Goal: Information Seeking & Learning: Learn about a topic

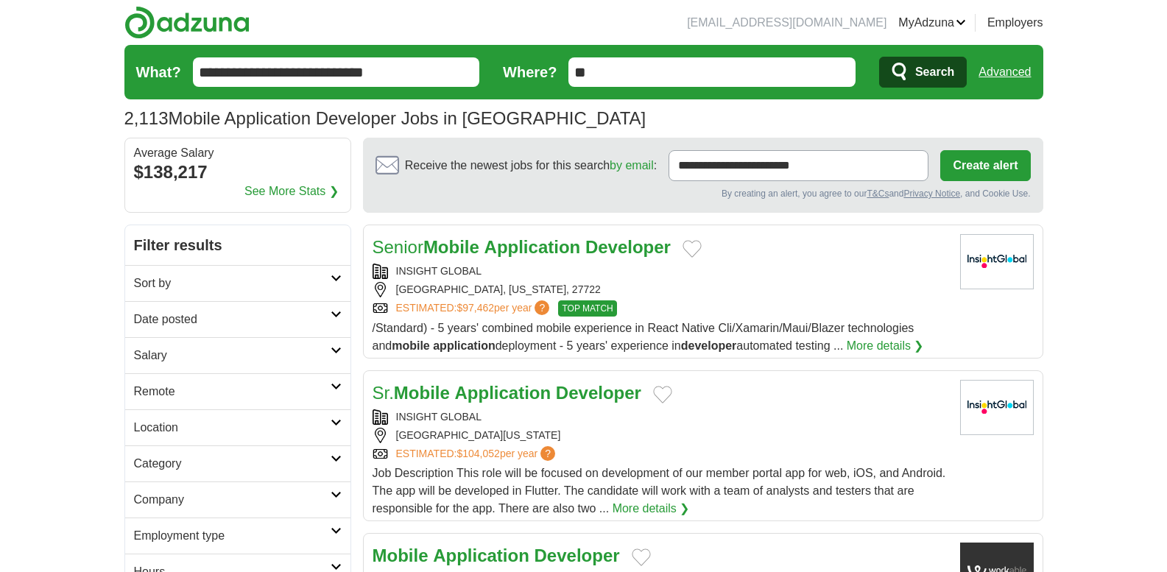
click at [345, 85] on input "**********" at bounding box center [336, 71] width 287 height 29
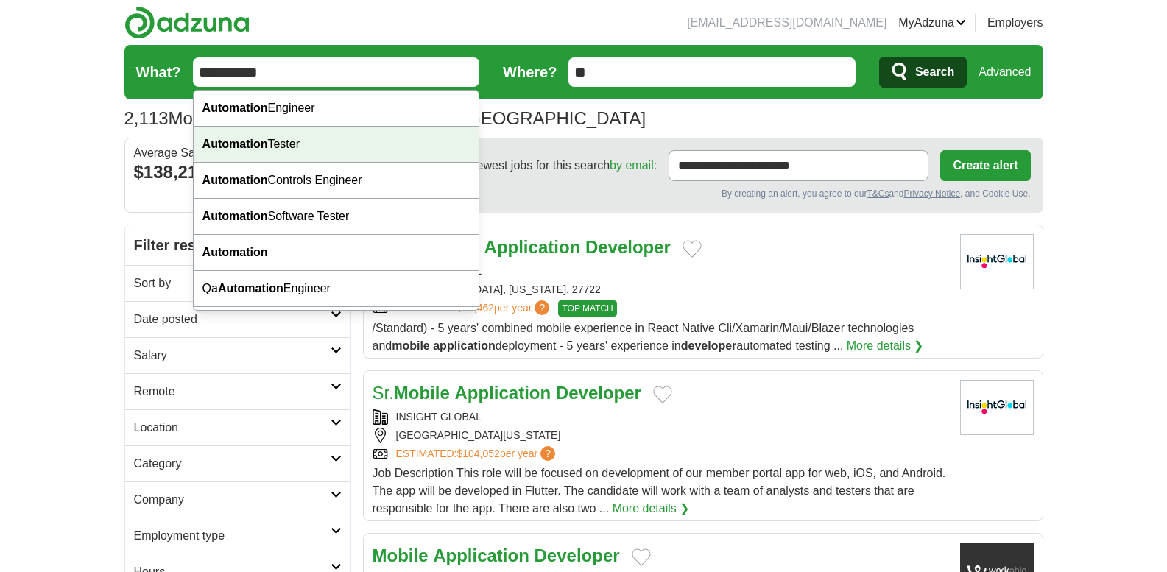
click at [342, 148] on div "Automation Tester" at bounding box center [337, 145] width 286 height 36
type input "**********"
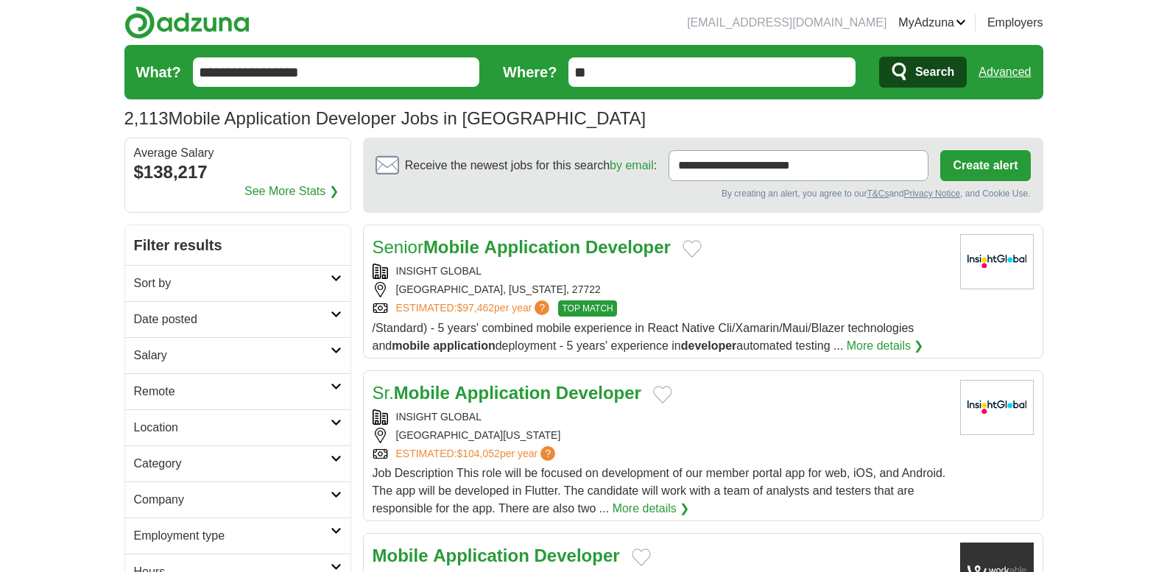
click at [750, 66] on span "Search" at bounding box center [934, 71] width 39 height 29
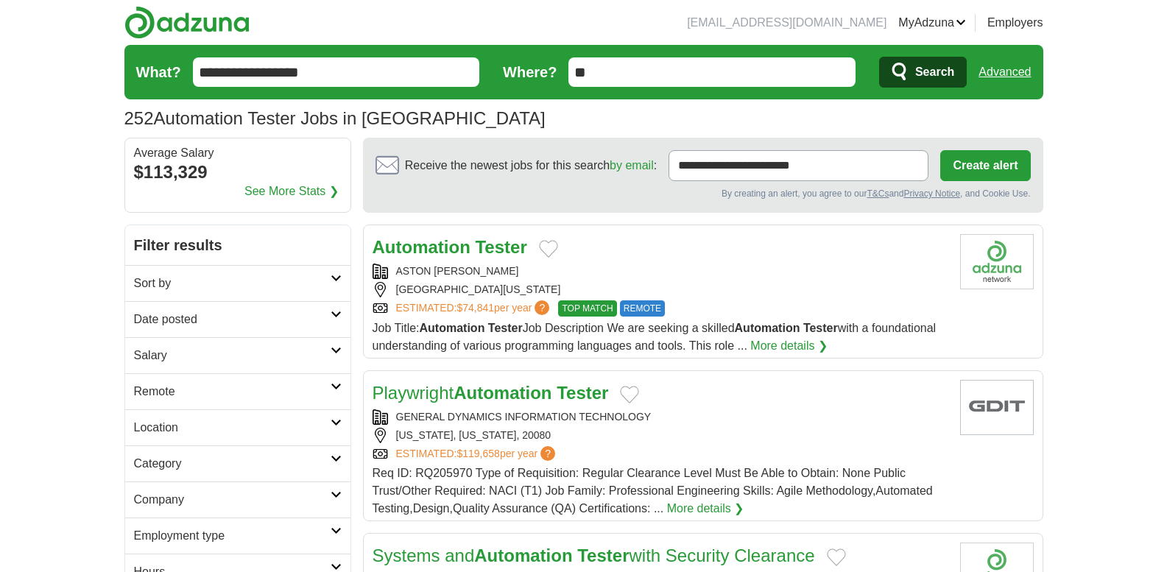
click at [307, 359] on h2 "Salary" at bounding box center [232, 356] width 197 height 18
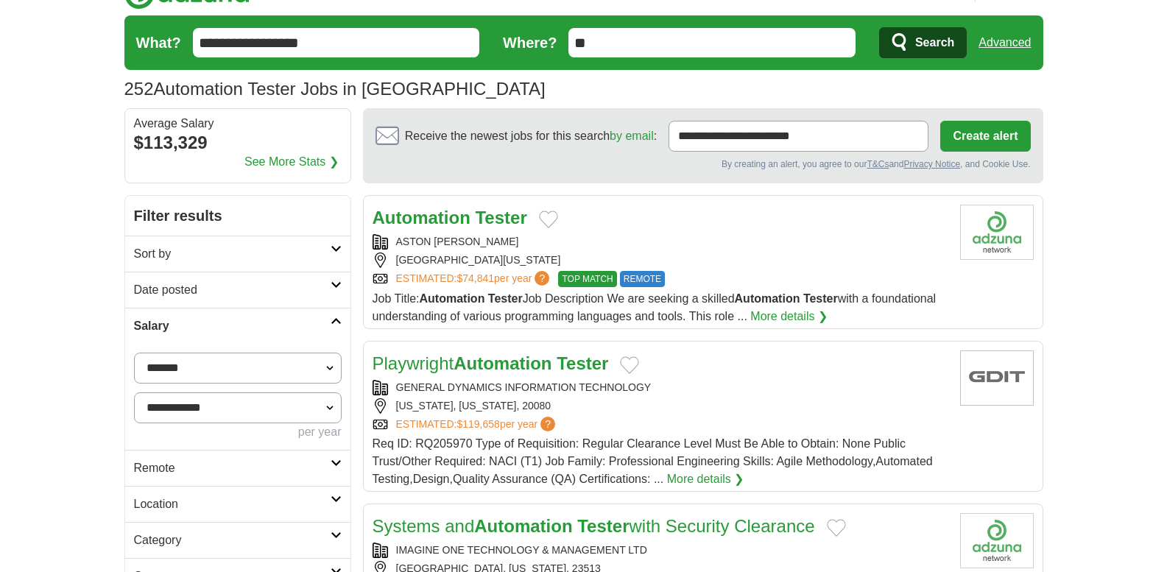
click at [296, 367] on select "**********" at bounding box center [238, 368] width 208 height 31
select select "******"
click at [315, 474] on button "Apply" at bounding box center [306, 468] width 69 height 31
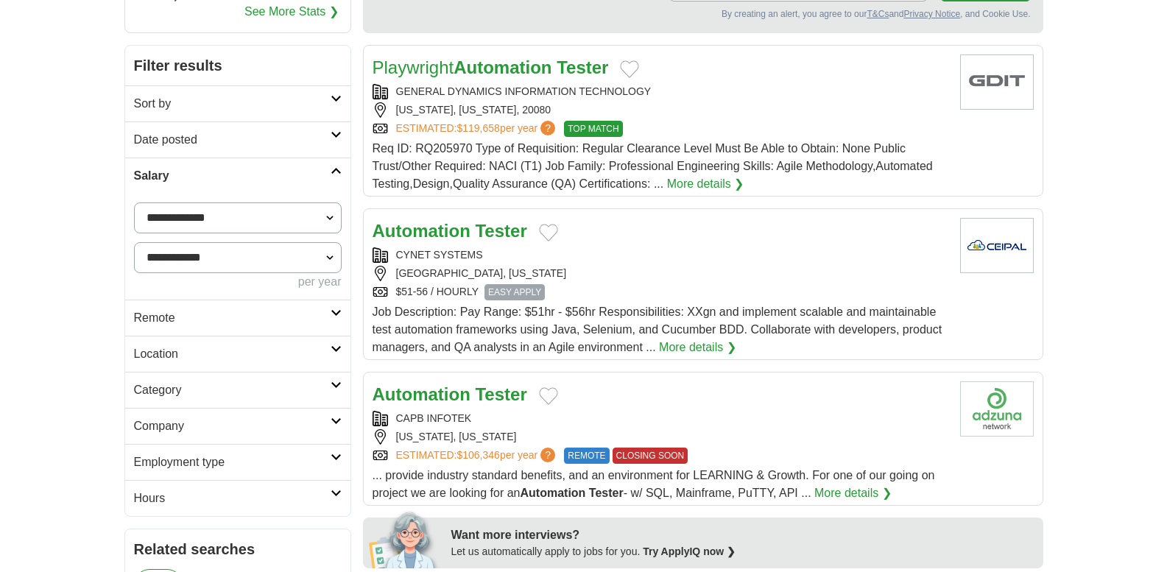
scroll to position [230, 0]
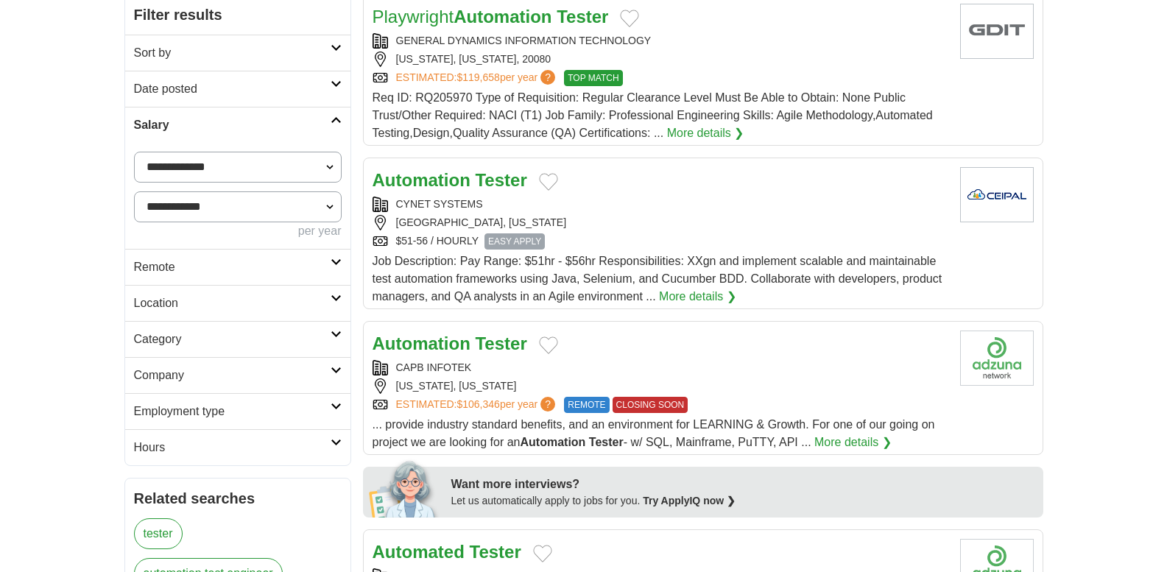
click at [652, 236] on div "$51-56 / HOURLY EASY APPLY" at bounding box center [661, 241] width 576 height 16
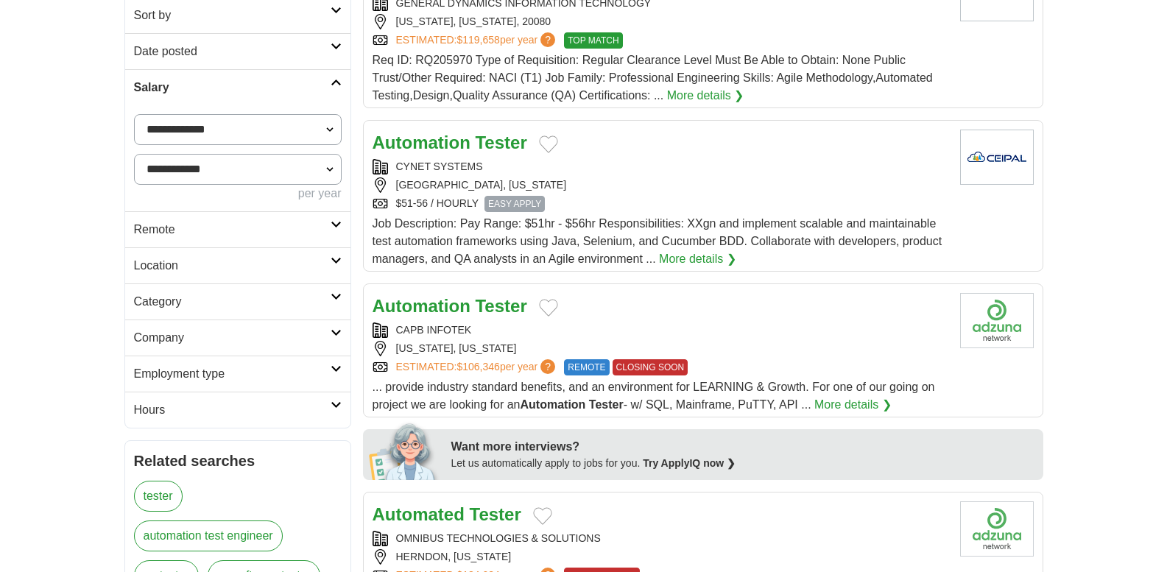
scroll to position [383, 0]
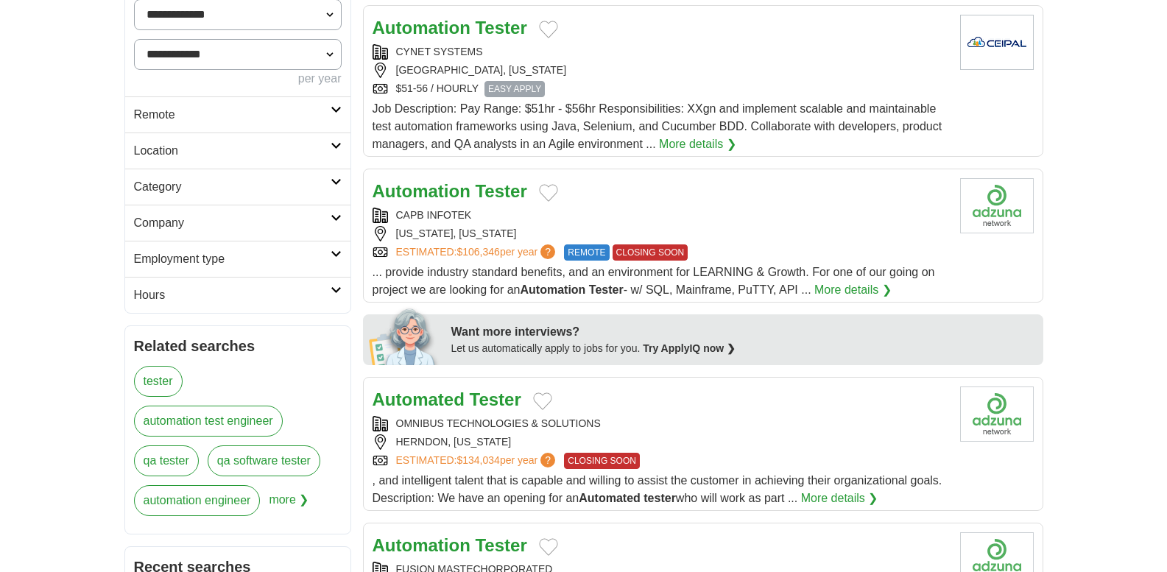
click at [683, 225] on div "CAPB INFOTEK NEW YORK, NEW YORK ESTIMATED: $106,346 per year ? REMOTE CLOSING S…" at bounding box center [661, 234] width 576 height 53
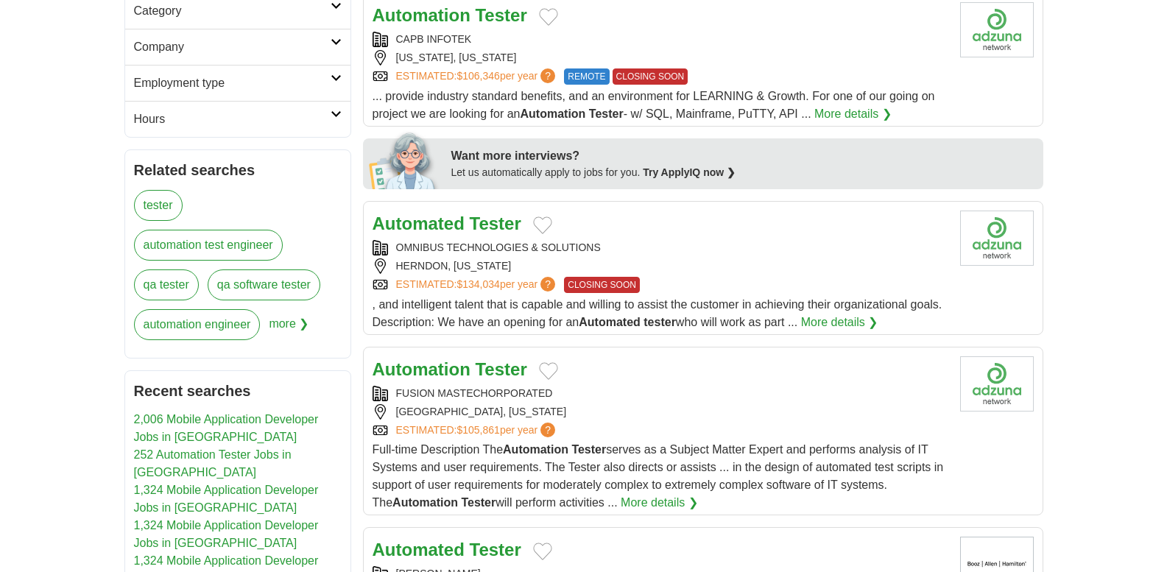
scroll to position [560, 0]
click at [658, 254] on div "OMNIBUS TECHNOLOGIES & SOLUTIONS" at bounding box center [661, 246] width 576 height 15
click at [616, 415] on div "FALLS CHURCH, VIRGINIA" at bounding box center [661, 411] width 576 height 15
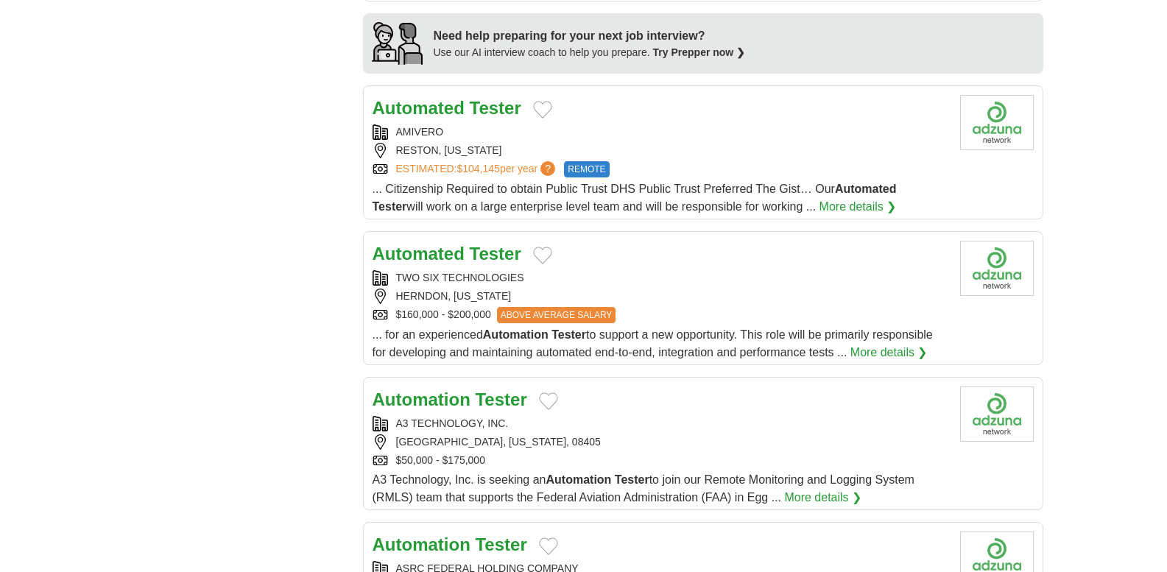
scroll to position [1228, 0]
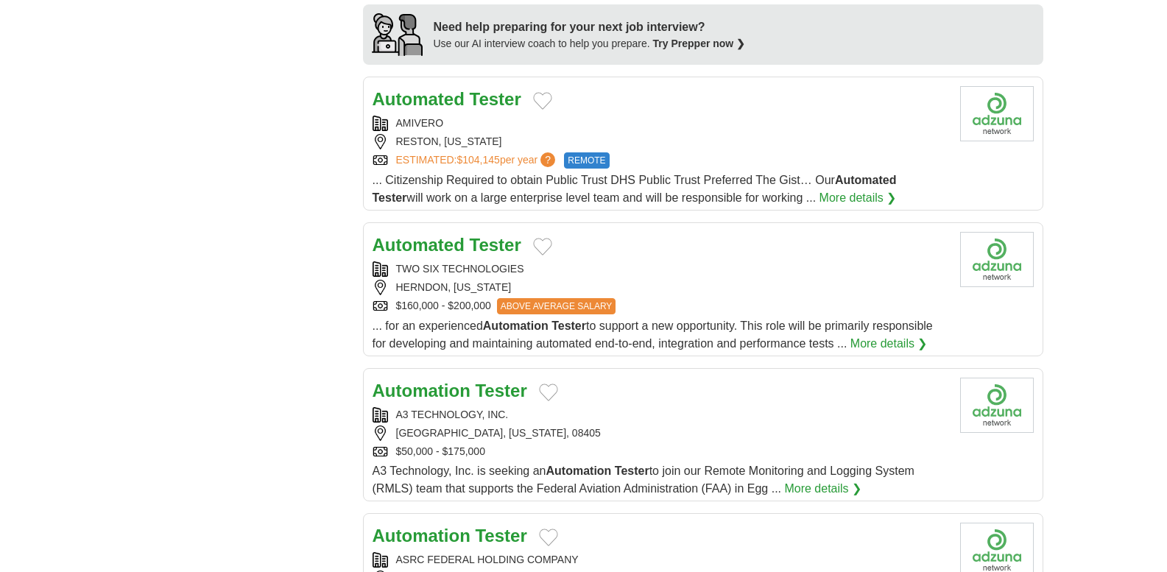
click at [732, 150] on div "AMIVERO RESTON, VIRGINIA ESTIMATED: $104,145 per year ? REMOTE" at bounding box center [661, 142] width 576 height 53
click at [636, 269] on div "TWO SIX TECHNOLOGIES" at bounding box center [661, 268] width 576 height 15
click at [620, 417] on div "A3 TECHNOLOGY, INC." at bounding box center [661, 414] width 576 height 15
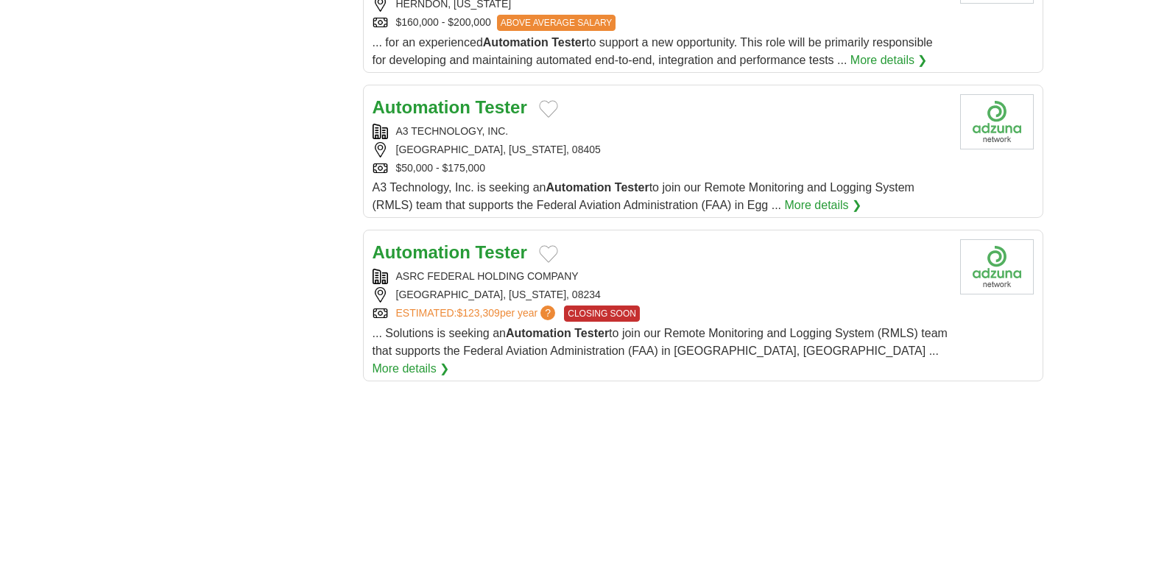
scroll to position [1561, 0]
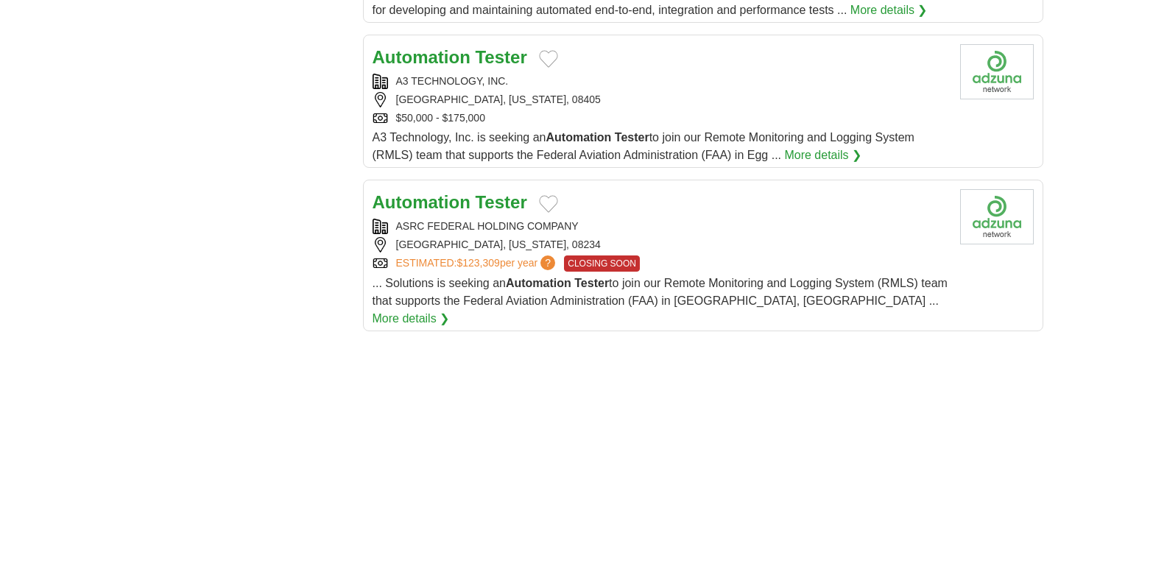
click at [702, 264] on div "ESTIMATED: $123,309 per year ? CLOSING SOON" at bounding box center [661, 264] width 576 height 16
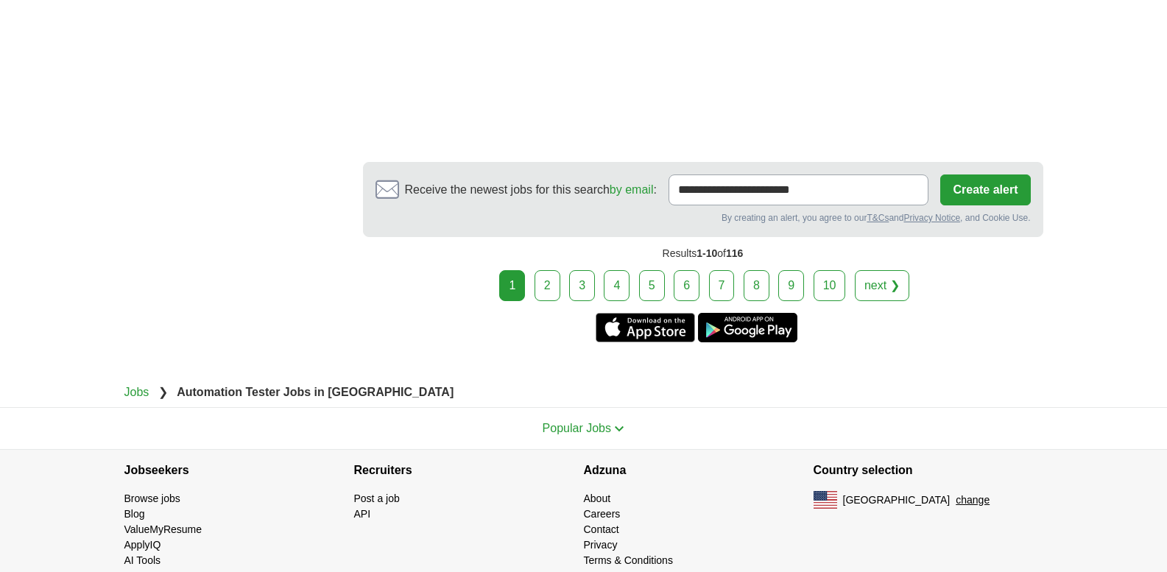
scroll to position [2711, 0]
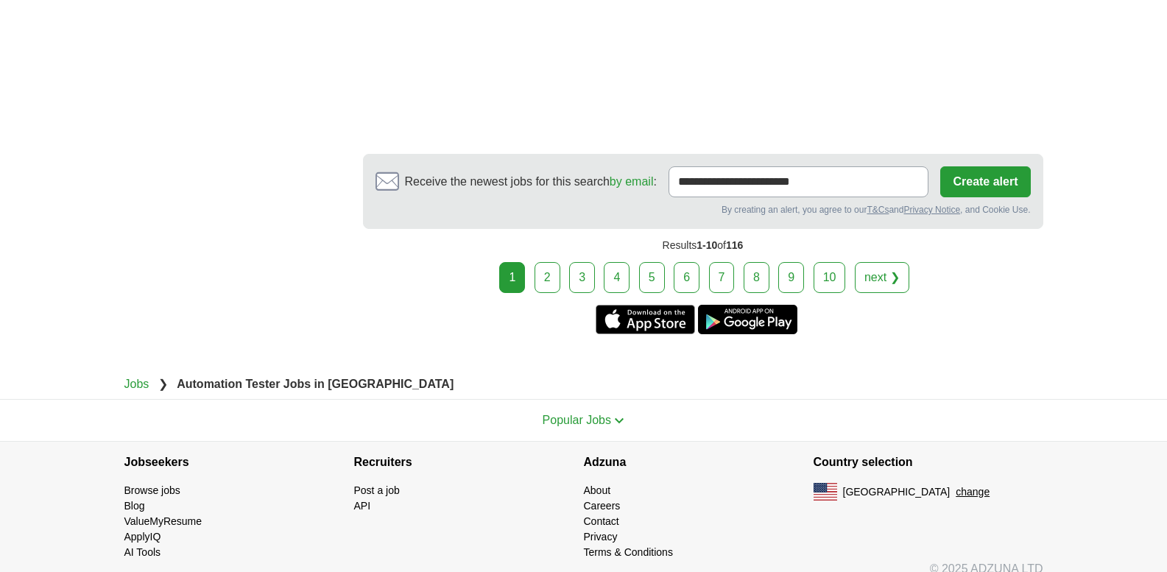
click at [549, 272] on link "2" at bounding box center [548, 277] width 26 height 31
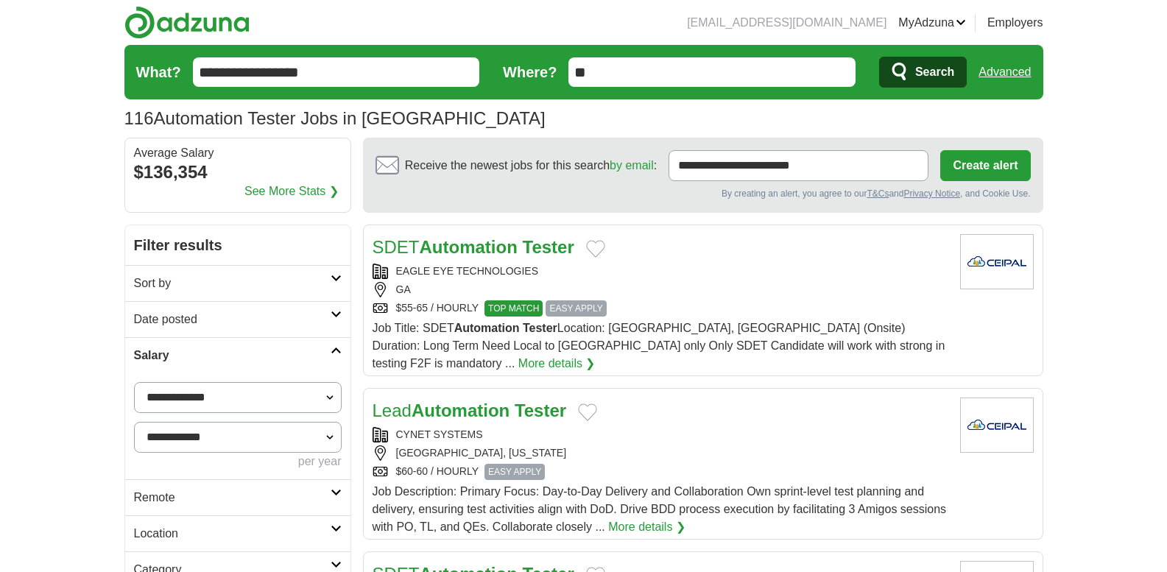
click at [656, 303] on div "$55-65 / HOURLY TOP MATCH EASY APPLY" at bounding box center [661, 308] width 576 height 16
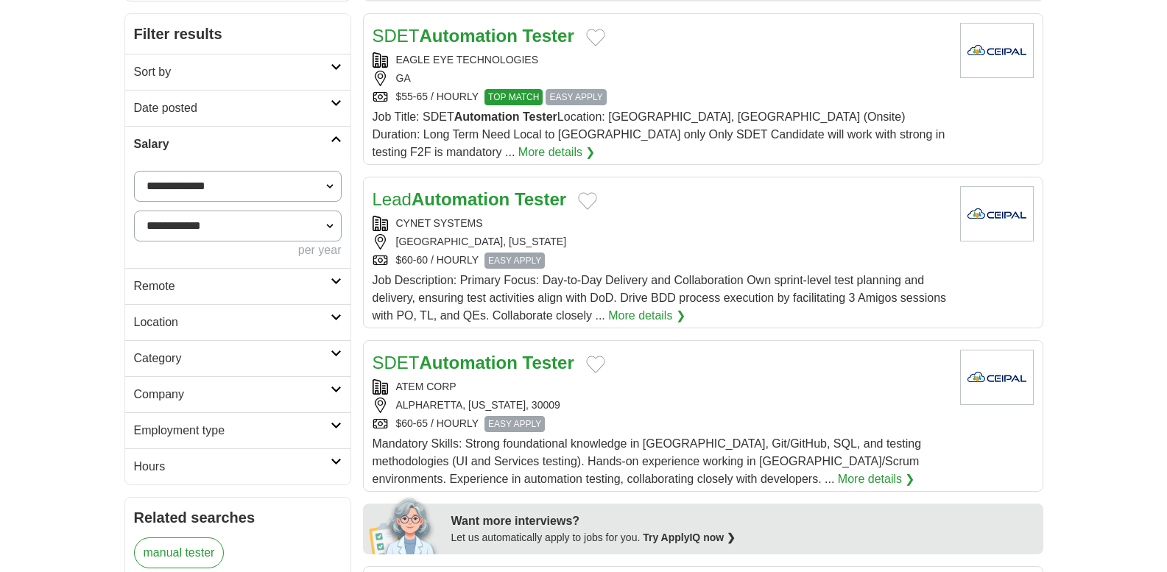
scroll to position [230, 0]
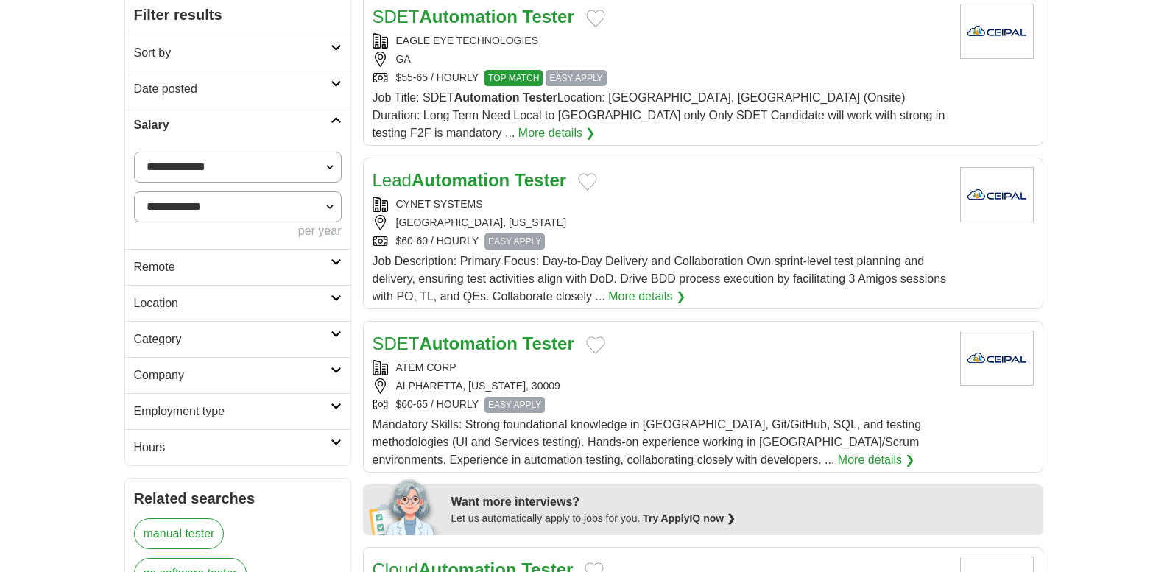
click at [606, 397] on div "$60-65 / HOURLY EASY APPLY" at bounding box center [661, 405] width 576 height 16
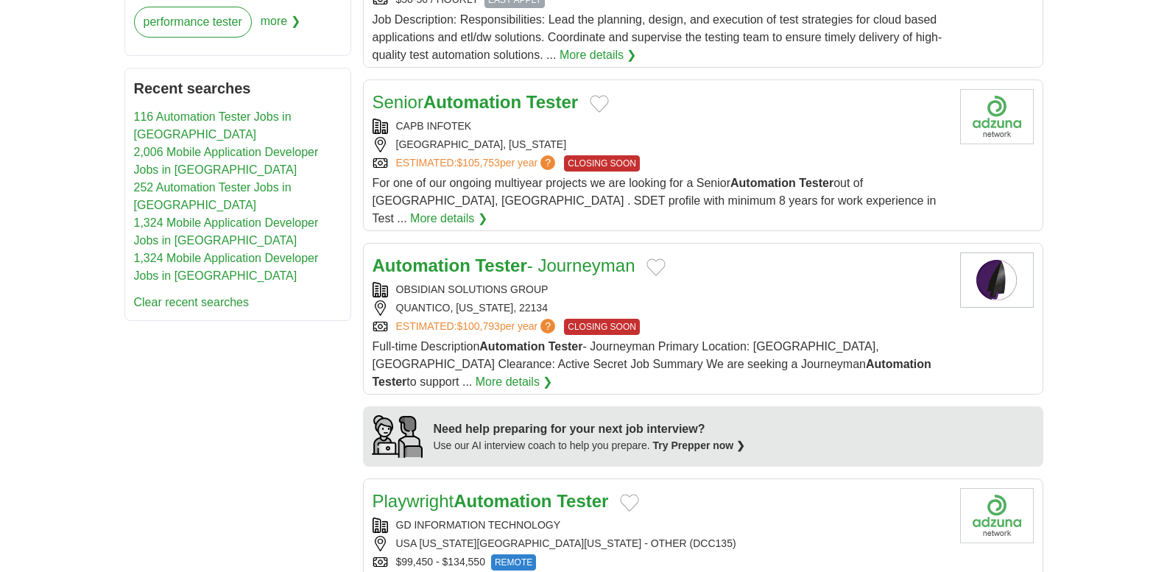
scroll to position [893, 0]
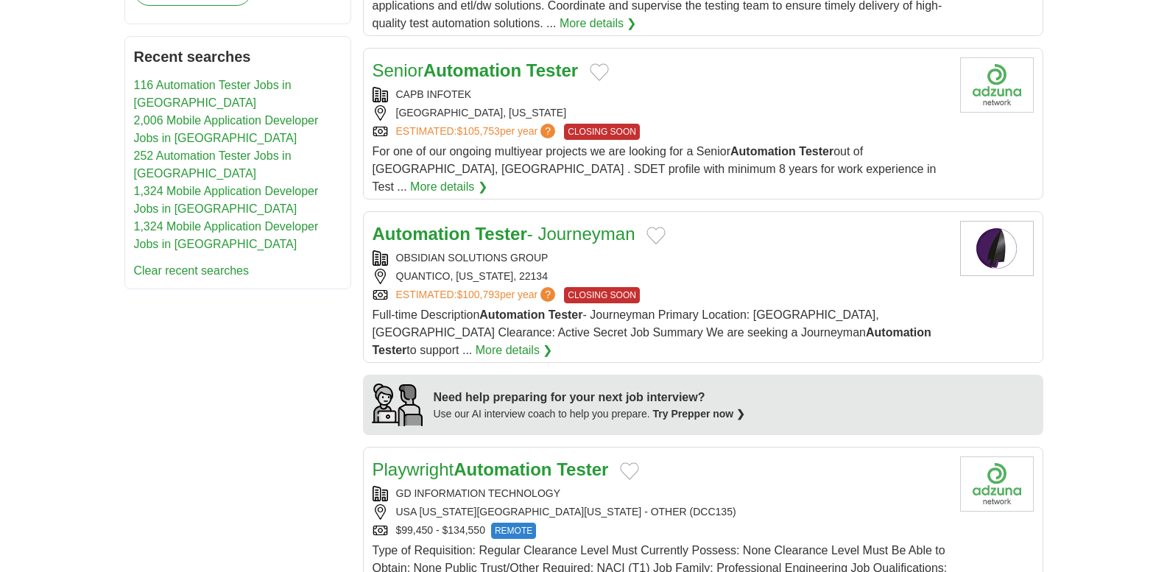
click at [724, 250] on div "OBSIDIAN SOLUTIONS GROUP" at bounding box center [661, 257] width 576 height 15
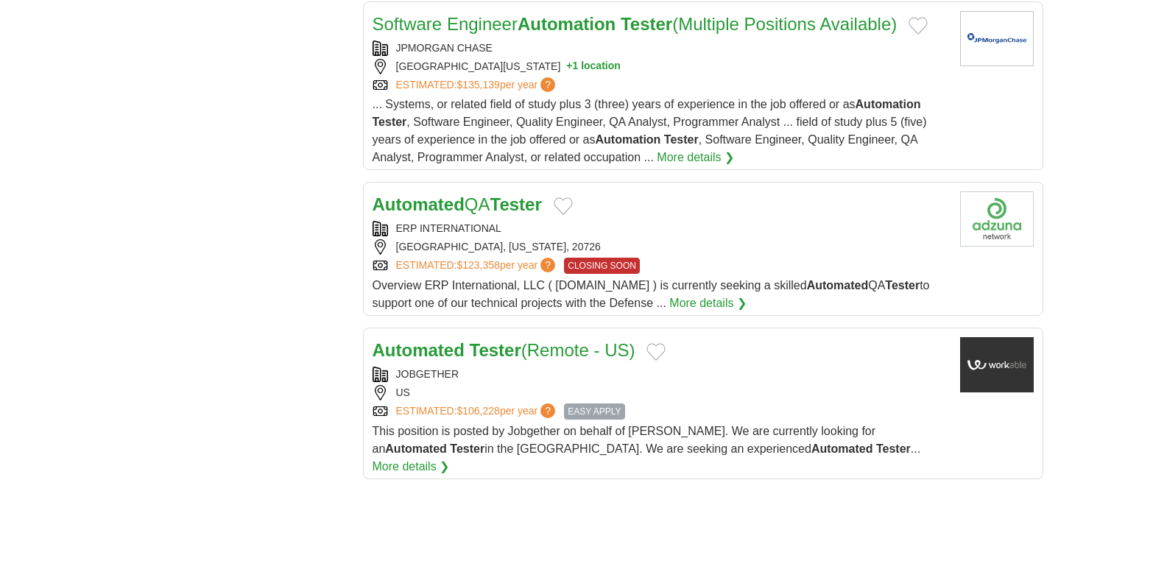
scroll to position [1527, 0]
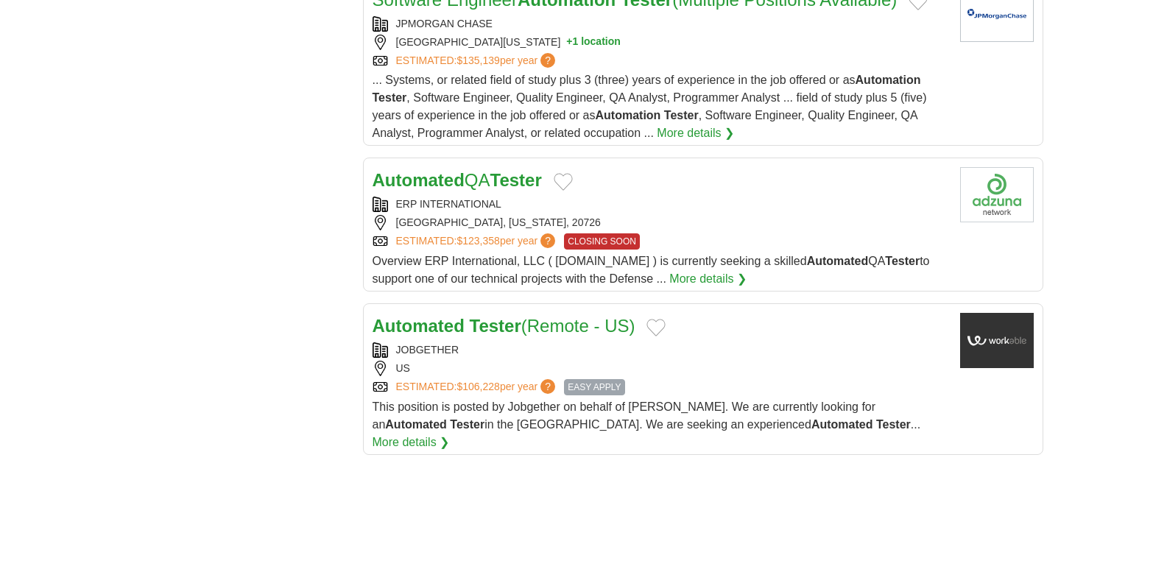
click at [649, 197] on div "ERP INTERNATIONAL" at bounding box center [661, 204] width 576 height 15
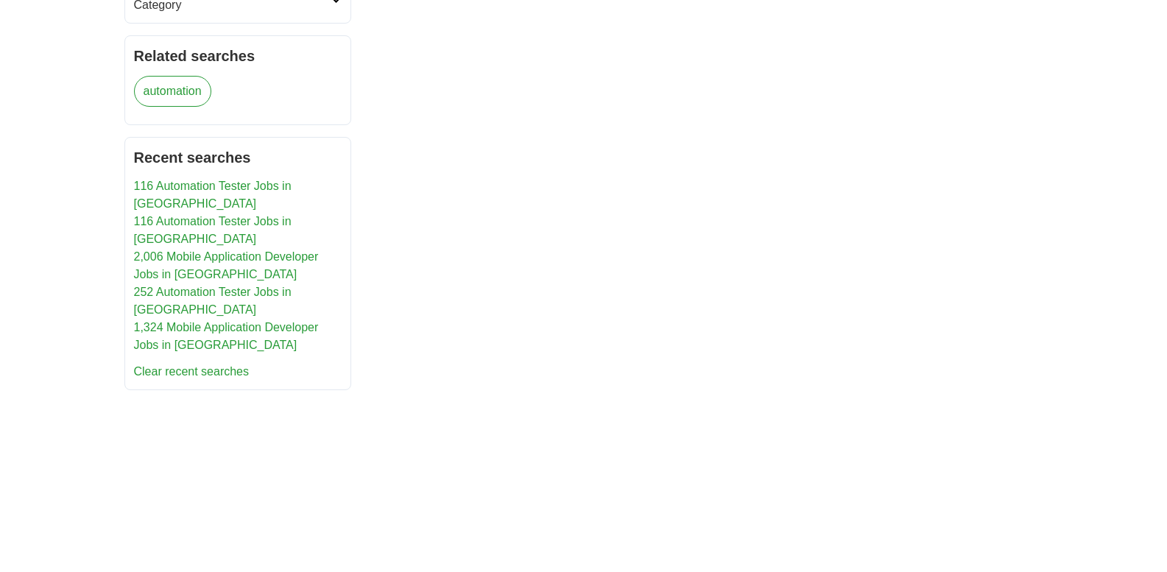
scroll to position [317, 0]
